Goal: Task Accomplishment & Management: Manage account settings

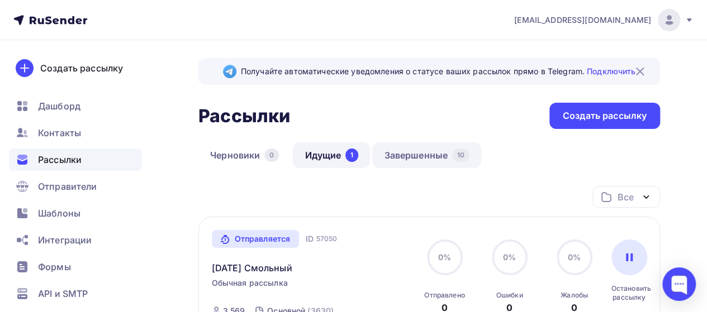
click at [413, 159] on link "Завершенные 10" at bounding box center [426, 156] width 109 height 26
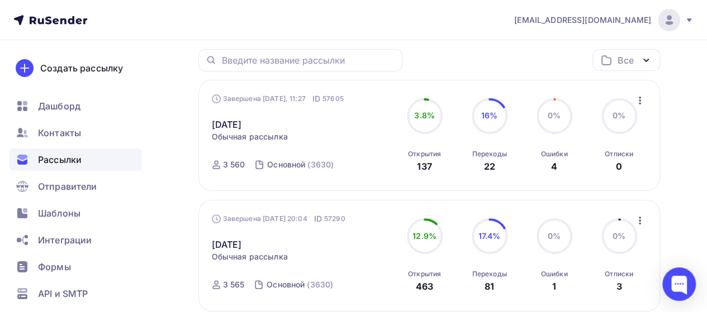
scroll to position [149, 0]
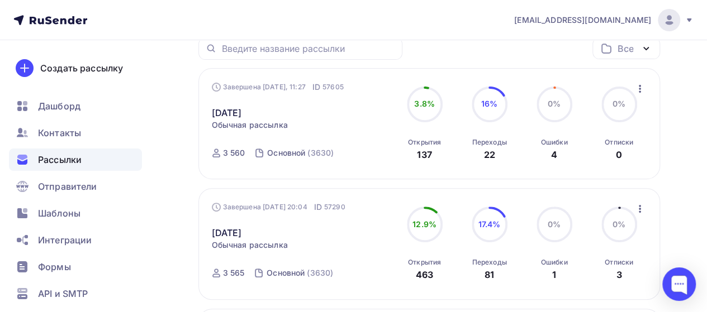
click at [553, 105] on span "0%" at bounding box center [554, 104] width 13 height 10
click at [242, 109] on link "[DATE]" at bounding box center [227, 112] width 30 height 13
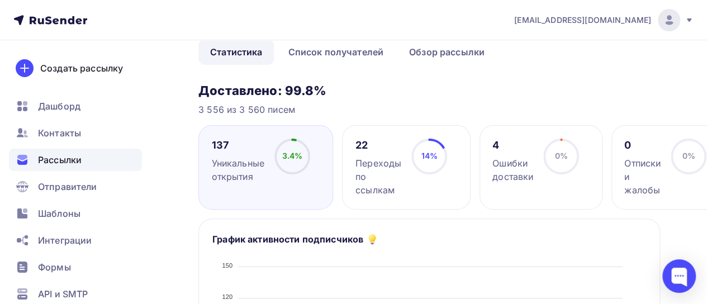
scroll to position [93, 0]
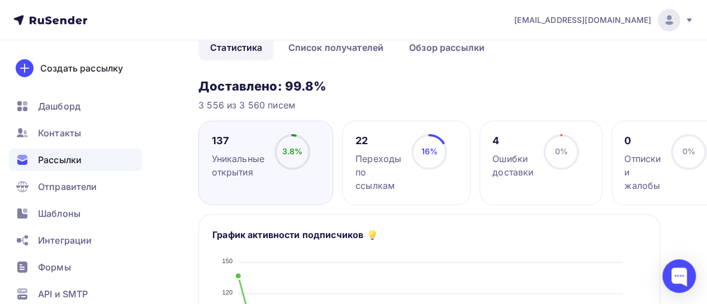
click at [519, 171] on div "Ошибки доставки" at bounding box center [512, 165] width 41 height 27
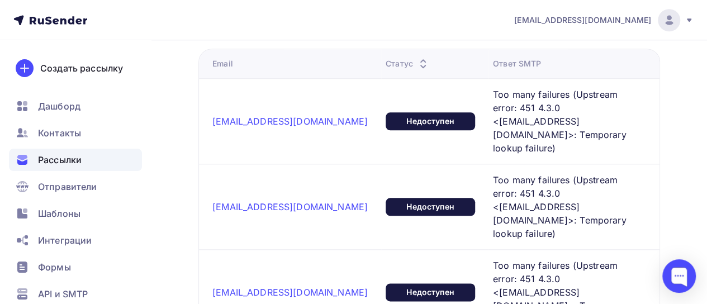
scroll to position [540, 0]
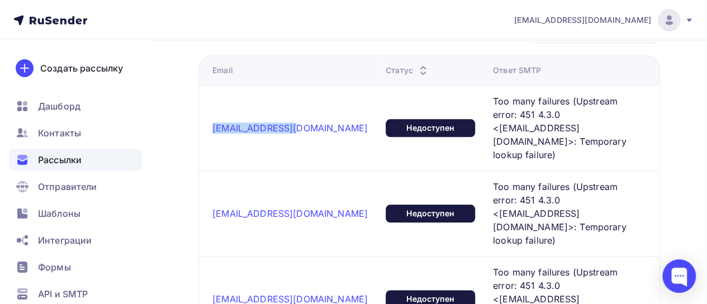
drag, startPoint x: 294, startPoint y: 105, endPoint x: 205, endPoint y: 99, distance: 89.6
click at [205, 99] on td "[EMAIL_ADDRESS][DOMAIN_NAME]" at bounding box center [290, 128] width 182 height 86
copy link "[EMAIL_ADDRESS][DOMAIN_NAME]"
drag, startPoint x: 207, startPoint y: 158, endPoint x: 293, endPoint y: 158, distance: 86.1
click at [293, 170] on td "[EMAIL_ADDRESS][DOMAIN_NAME]" at bounding box center [290, 213] width 182 height 86
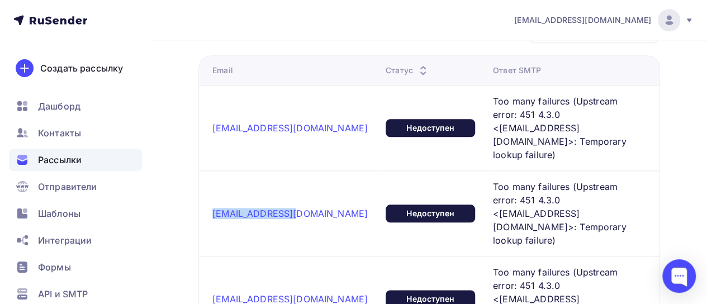
copy link "[EMAIL_ADDRESS][DOMAIN_NAME]"
drag, startPoint x: 301, startPoint y: 219, endPoint x: 208, endPoint y: 223, distance: 92.9
click at [208, 256] on td "[EMAIL_ADDRESS][DOMAIN_NAME]" at bounding box center [290, 299] width 182 height 86
copy link "[EMAIL_ADDRESS][DOMAIN_NAME]"
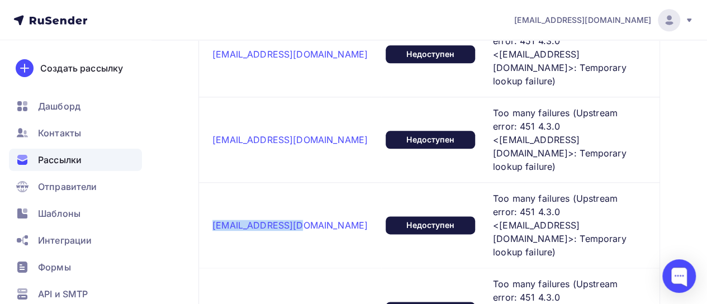
scroll to position [615, 0]
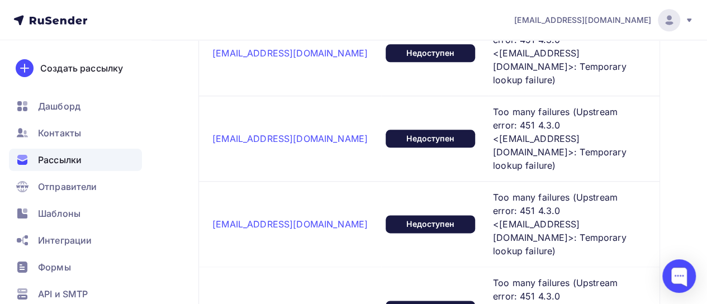
drag, startPoint x: 309, startPoint y: 206, endPoint x: 207, endPoint y: 200, distance: 101.9
click at [207, 267] on td "[EMAIL_ADDRESS][DOMAIN_NAME]" at bounding box center [290, 310] width 182 height 86
copy link "[EMAIL_ADDRESS][DOMAIN_NAME]"
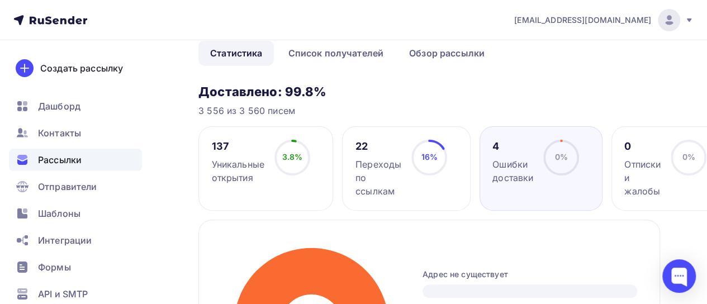
scroll to position [112, 0]
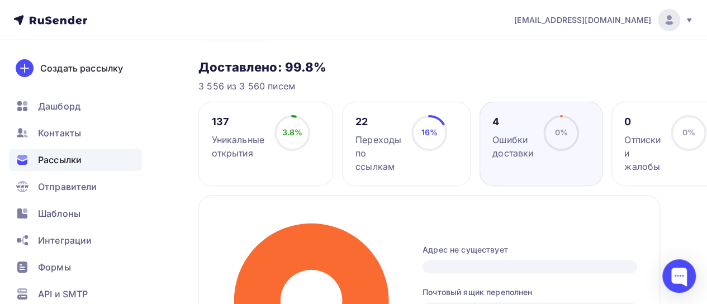
click at [381, 157] on div "Переходы по ссылкам" at bounding box center [379, 153] width 46 height 40
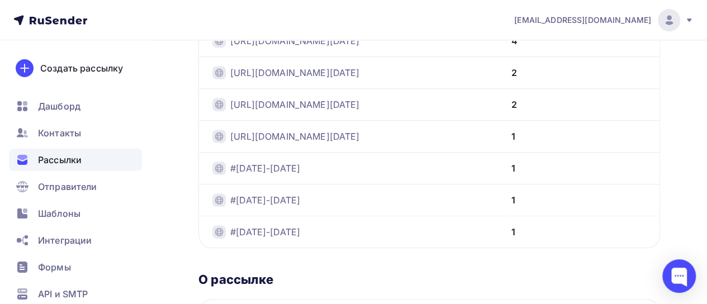
scroll to position [540, 0]
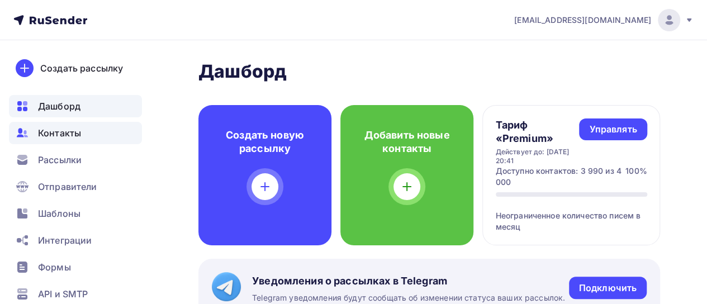
click at [73, 132] on span "Контакты" at bounding box center [59, 132] width 43 height 13
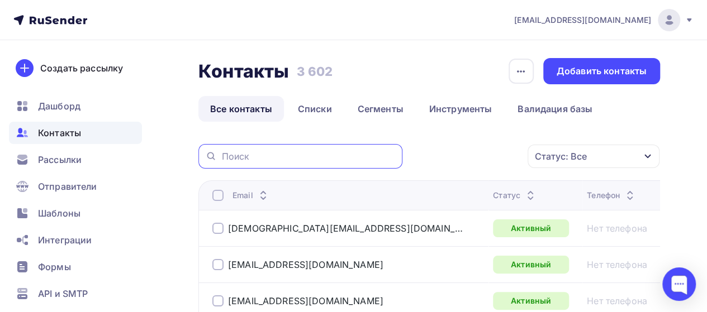
click at [244, 159] on input "text" at bounding box center [308, 156] width 174 height 12
paste input "[EMAIL_ADDRESS][DOMAIN_NAME]"
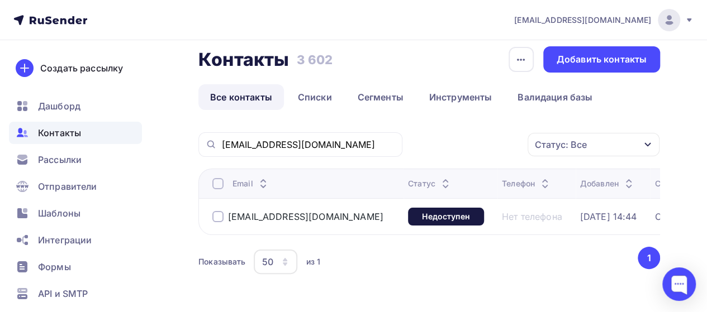
scroll to position [18, 0]
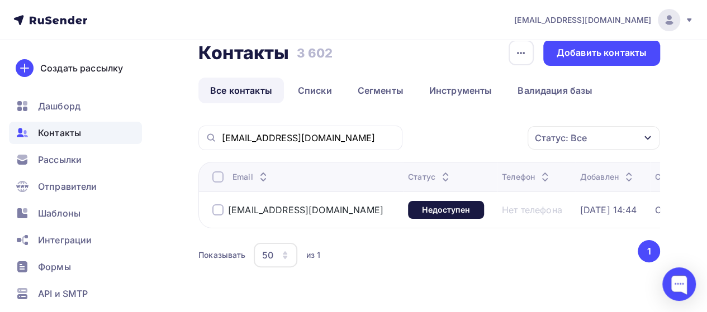
click at [224, 210] on div "[EMAIL_ADDRESS][DOMAIN_NAME]" at bounding box center [297, 210] width 171 height 11
click at [221, 211] on div at bounding box center [217, 210] width 11 height 11
click at [458, 136] on div "Действие" at bounding box center [439, 137] width 43 height 13
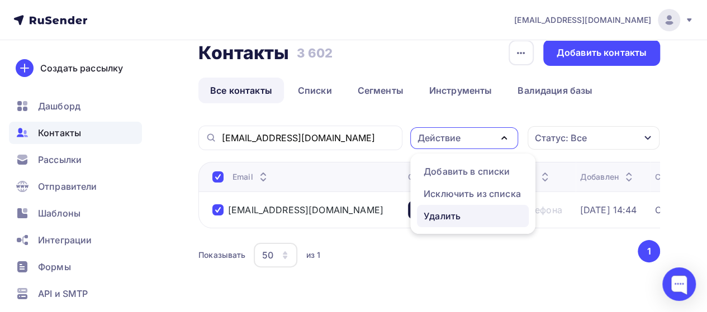
click at [428, 216] on div "Удалить" at bounding box center [442, 216] width 37 height 13
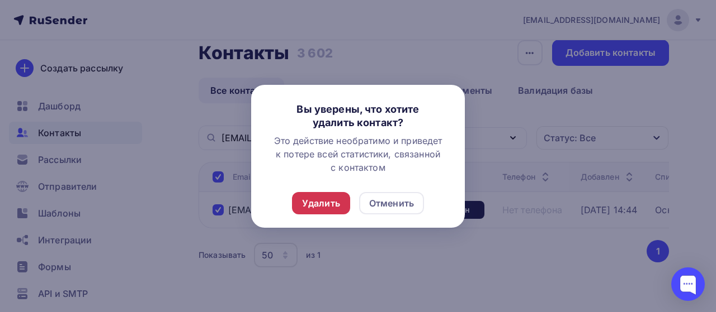
click at [310, 206] on div "Удалить" at bounding box center [321, 203] width 38 height 13
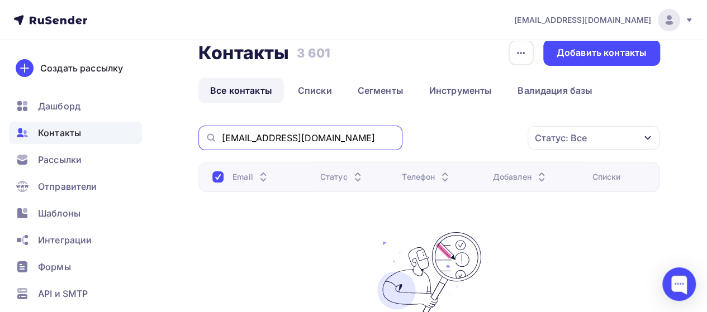
drag, startPoint x: 302, startPoint y: 136, endPoint x: 177, endPoint y: 150, distance: 126.1
click at [172, 151] on div "Контакты Контакты 3 601 3 601 История импорта Добавить контакты Все контакты Сп…" at bounding box center [353, 240] width 707 height 436
paste input "nery4"
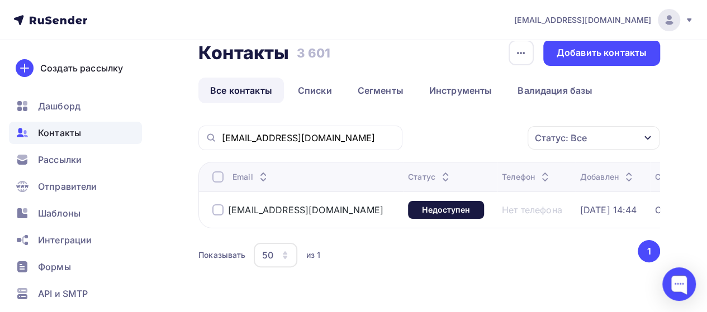
click at [219, 211] on div at bounding box center [217, 210] width 11 height 11
click at [430, 139] on div "Действие" at bounding box center [439, 137] width 43 height 13
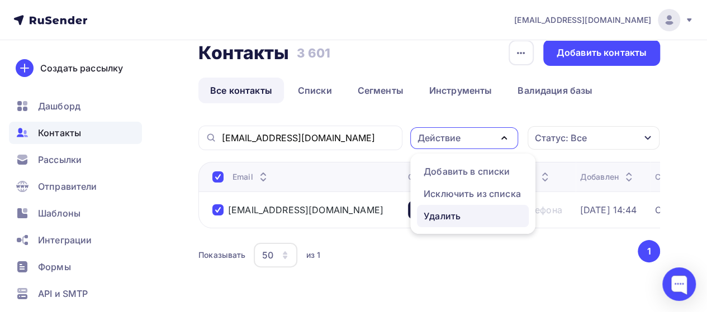
click at [435, 215] on div "Удалить" at bounding box center [442, 216] width 37 height 13
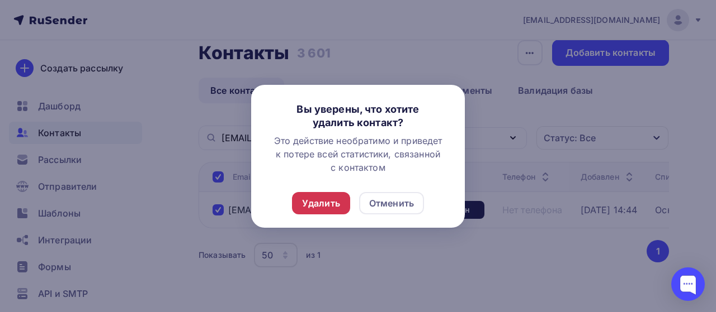
click at [310, 208] on div "Удалить" at bounding box center [321, 203] width 38 height 13
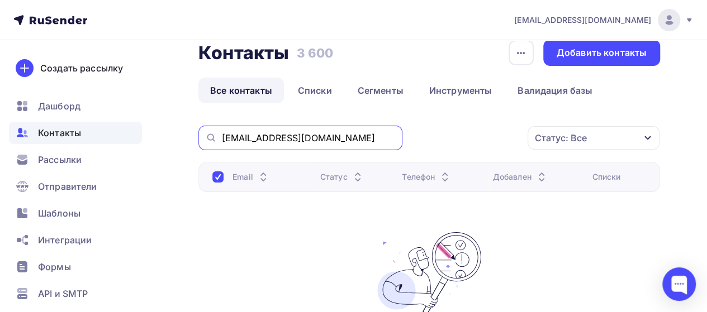
drag, startPoint x: 306, startPoint y: 143, endPoint x: 196, endPoint y: 139, distance: 110.2
click at [196, 139] on div "Контакты Контакты 3 600 3 600 История импорта Добавить контакты Все контакты Сп…" at bounding box center [353, 240] width 707 height 436
paste input "verapt"
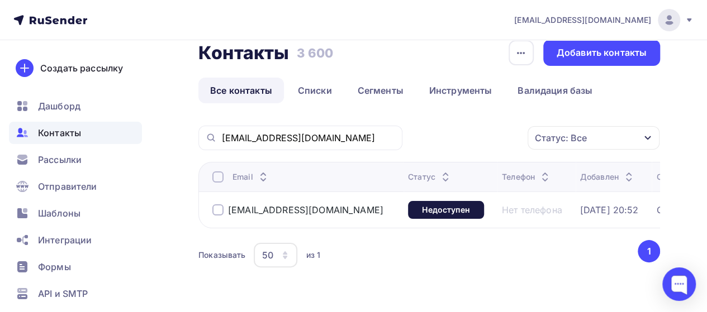
click at [216, 209] on div at bounding box center [217, 210] width 11 height 11
click at [437, 138] on div "Действие" at bounding box center [439, 137] width 43 height 13
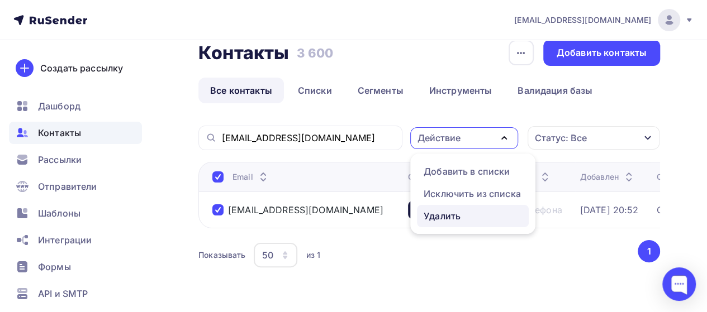
click at [432, 211] on div "Удалить" at bounding box center [442, 216] width 37 height 13
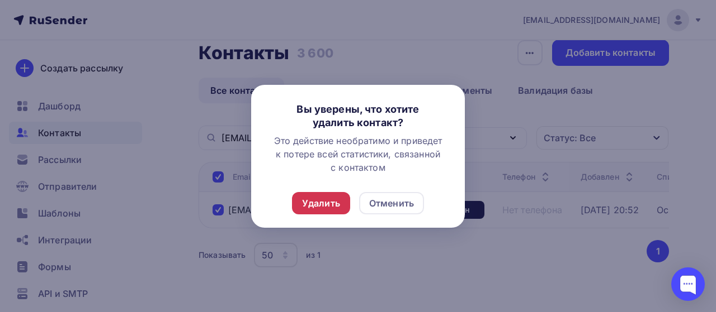
click at [327, 201] on div "Удалить" at bounding box center [321, 203] width 38 height 13
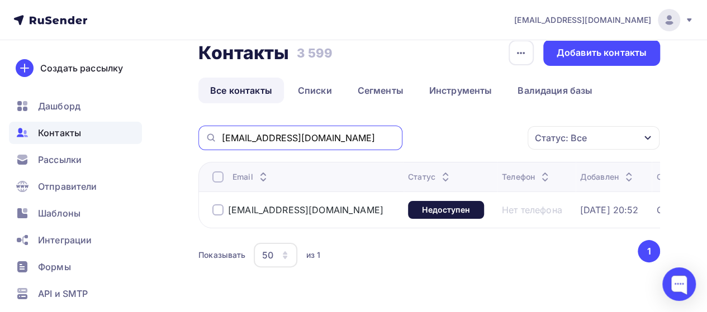
drag, startPoint x: 284, startPoint y: 139, endPoint x: 210, endPoint y: 143, distance: 73.9
click at [210, 143] on div "[EMAIL_ADDRESS][DOMAIN_NAME]" at bounding box center [300, 138] width 204 height 25
paste input "chistirina"
type input "[EMAIL_ADDRESS][DOMAIN_NAME]"
click at [216, 212] on div at bounding box center [217, 210] width 11 height 11
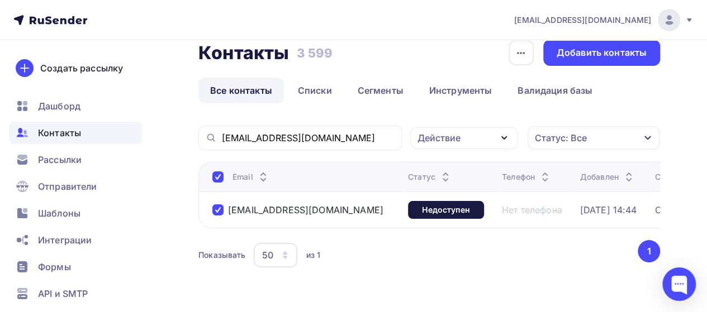
click at [445, 140] on div "Действие" at bounding box center [439, 137] width 43 height 13
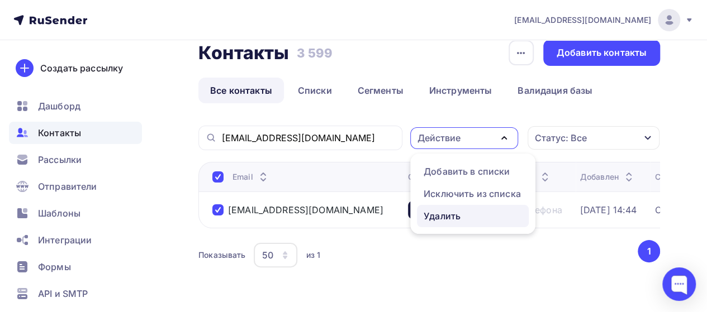
click at [430, 214] on div "Удалить" at bounding box center [442, 216] width 37 height 13
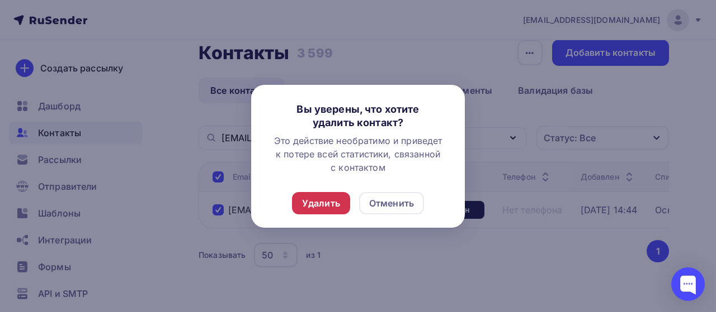
click at [323, 205] on div "Удалить" at bounding box center [321, 203] width 38 height 13
